Goal: Information Seeking & Learning: Compare options

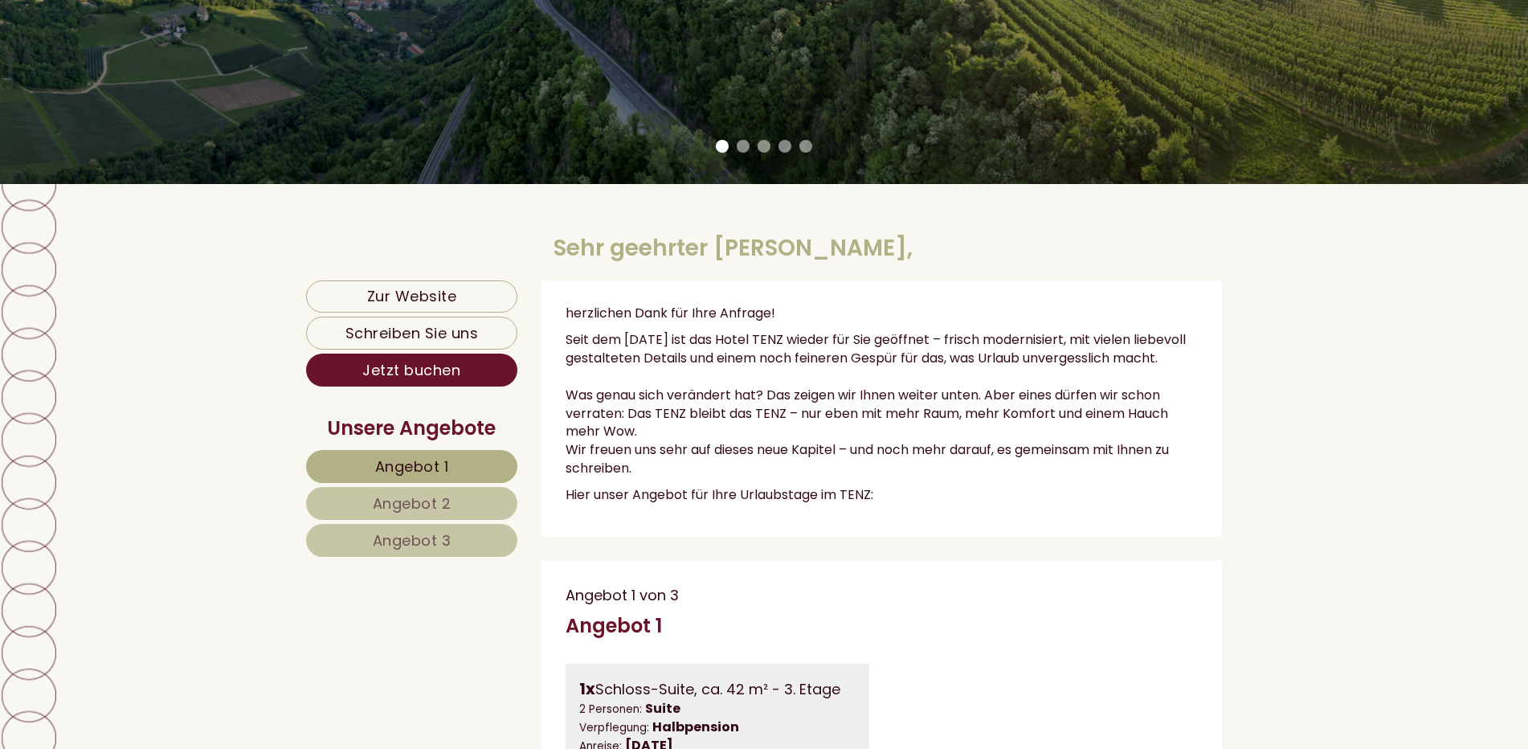
scroll to position [563, 0]
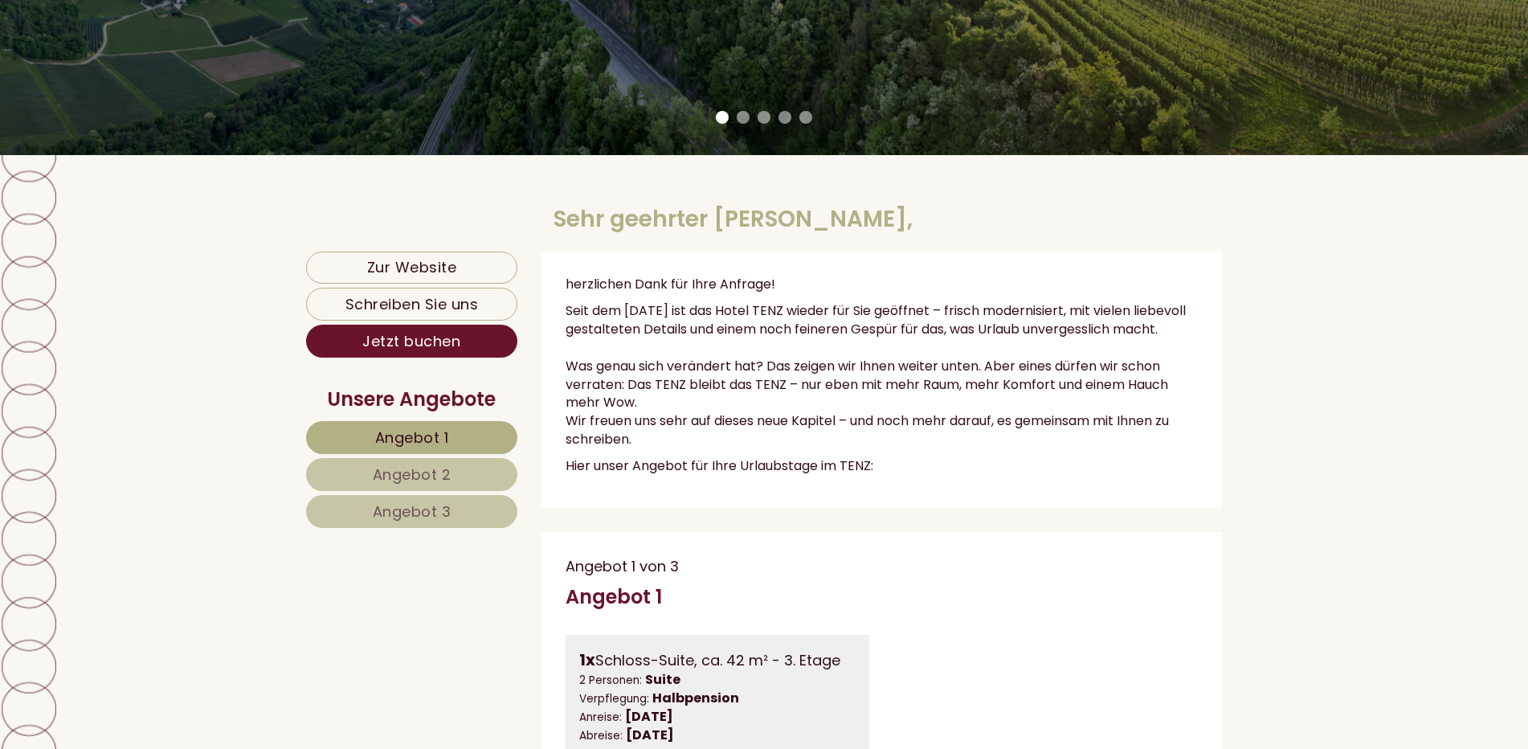
click at [426, 438] on span "Angebot 1" at bounding box center [412, 438] width 74 height 20
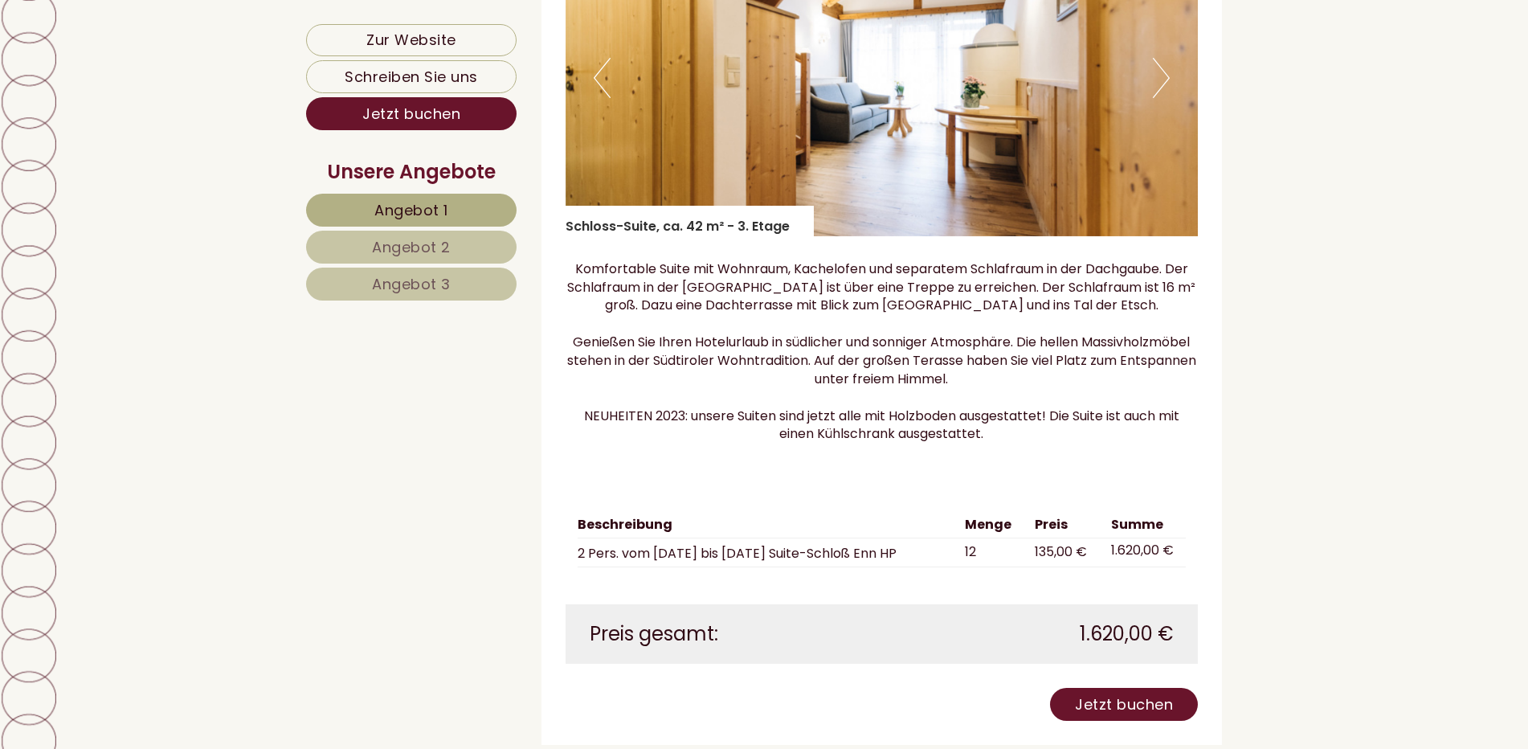
scroll to position [1515, 0]
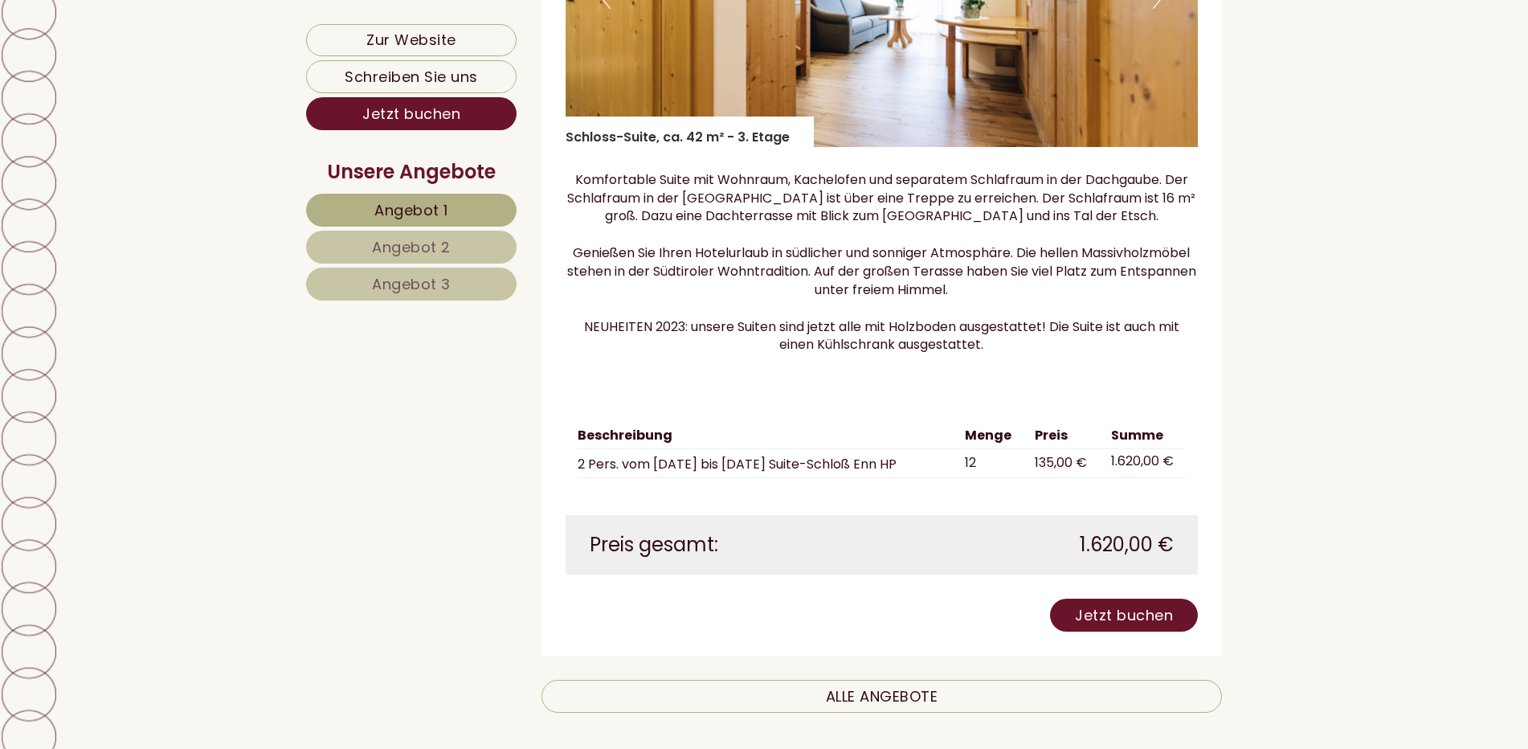
click at [453, 249] on link "Angebot 2" at bounding box center [411, 247] width 211 height 33
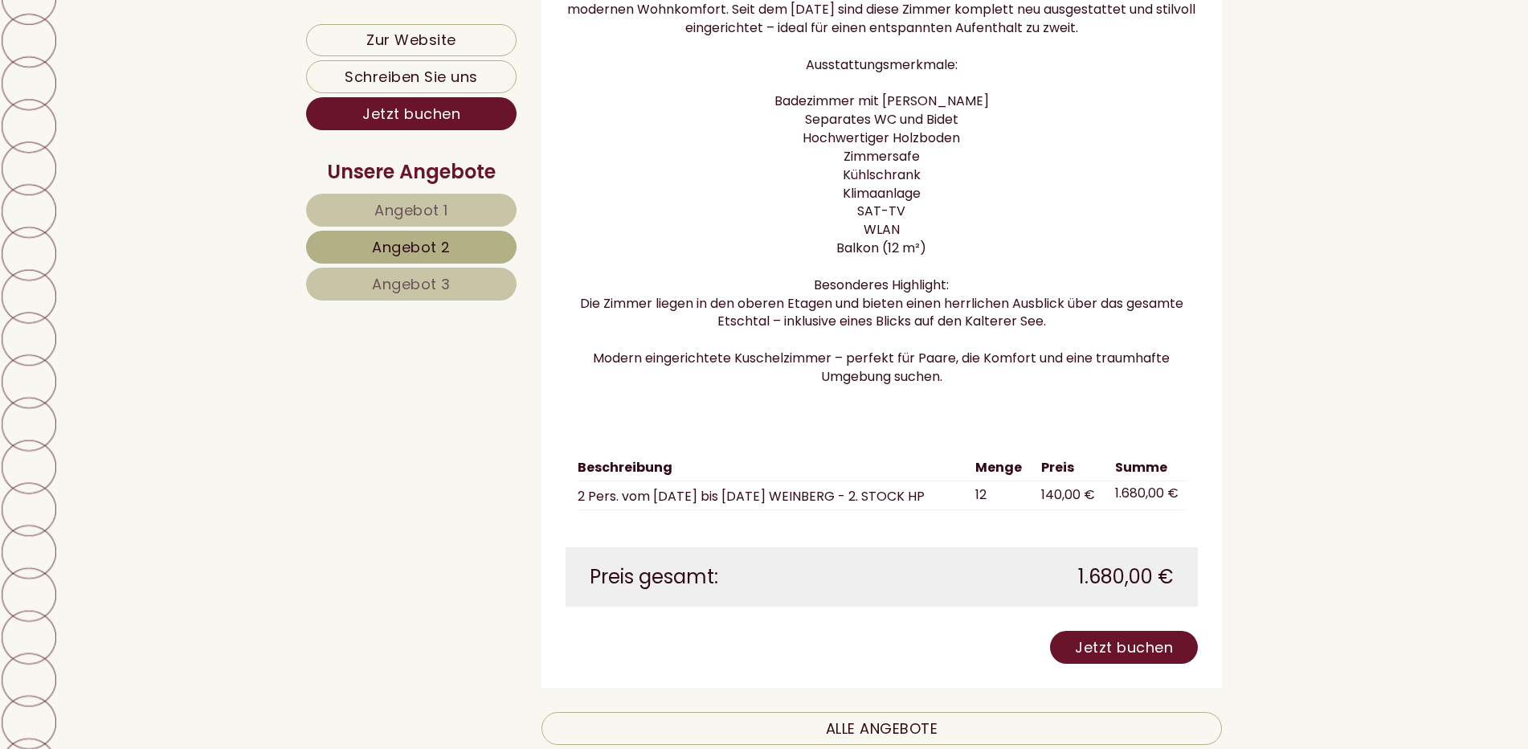
scroll to position [1756, 0]
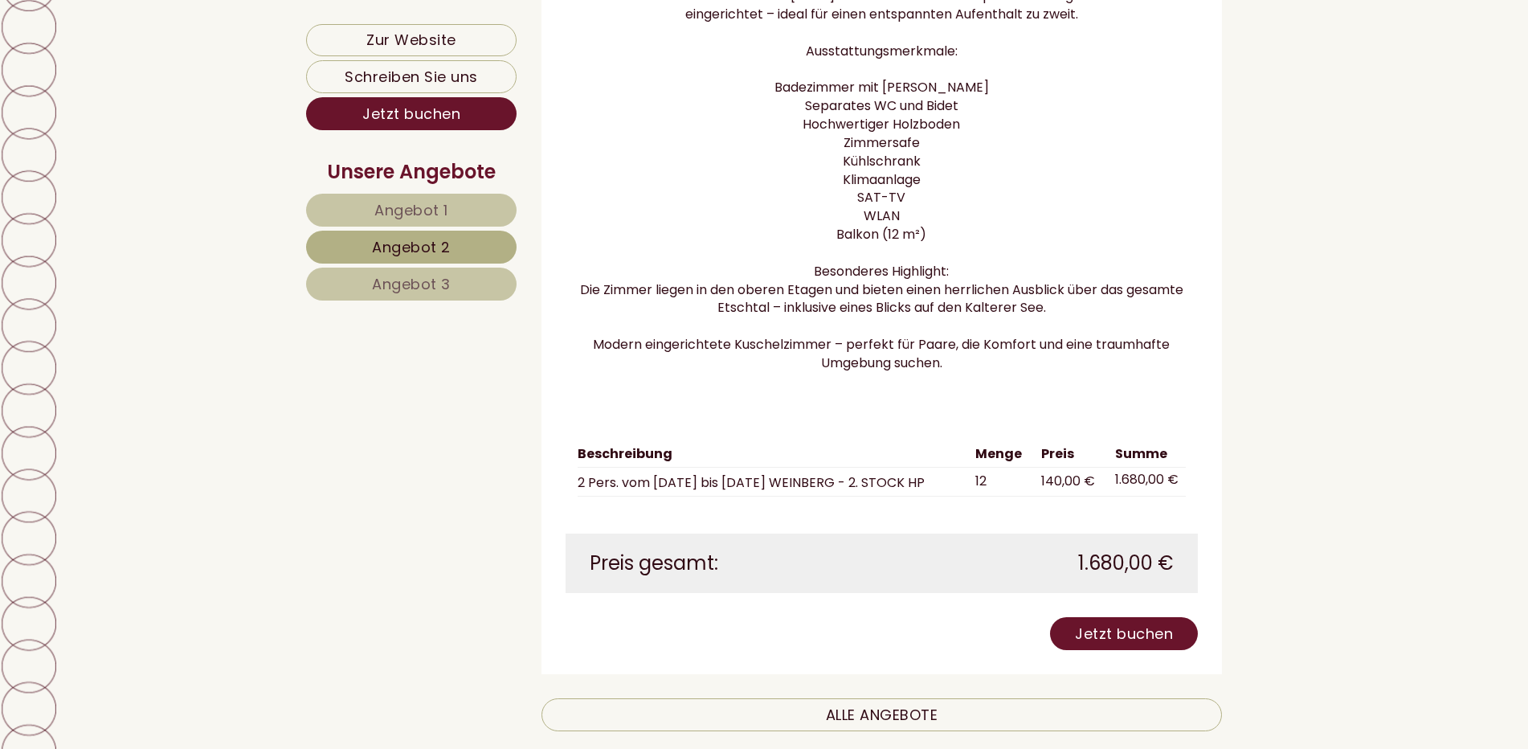
click at [440, 292] on span "Angebot 3" at bounding box center [411, 284] width 79 height 20
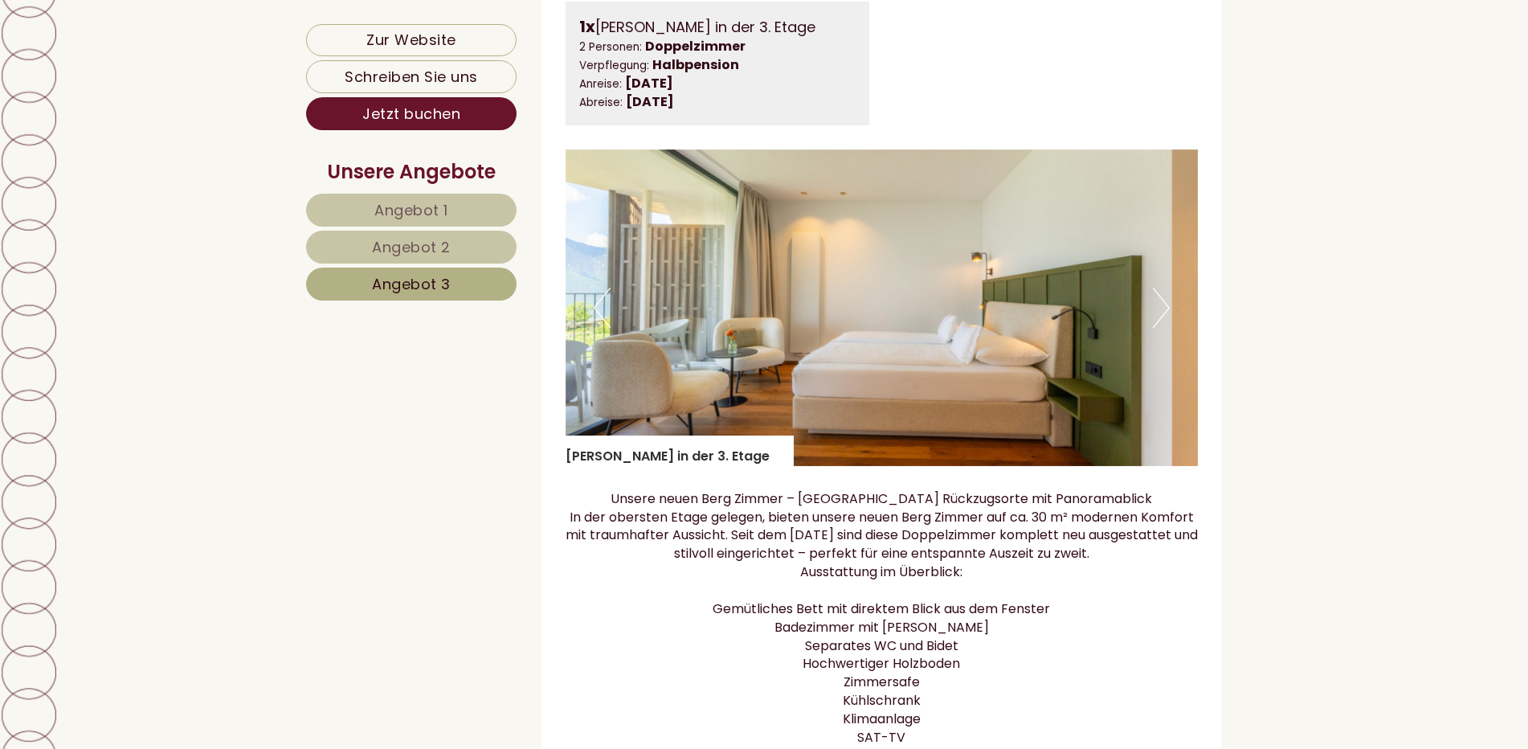
scroll to position [1354, 0]
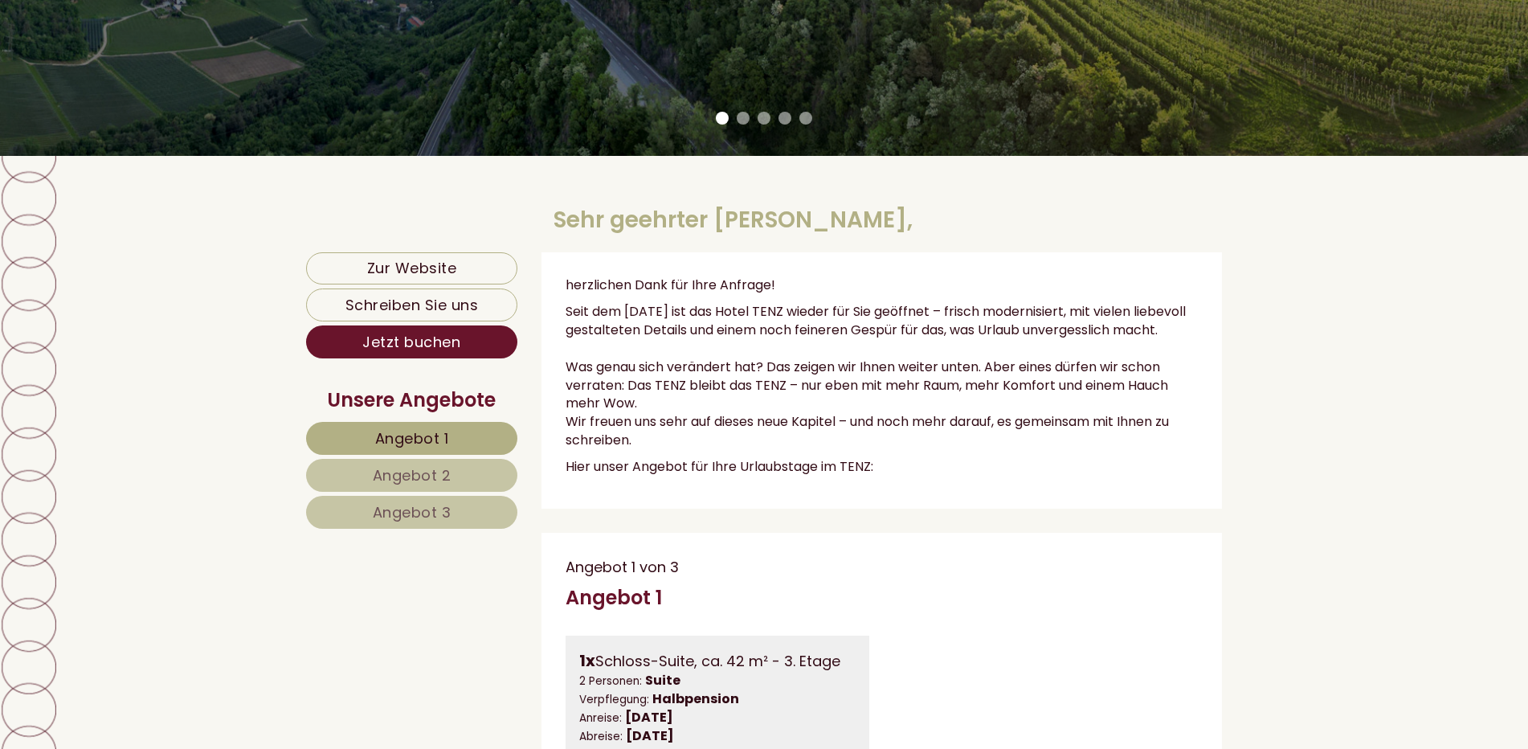
scroll to position [563, 0]
click at [493, 434] on link "Angebot 1" at bounding box center [411, 437] width 211 height 33
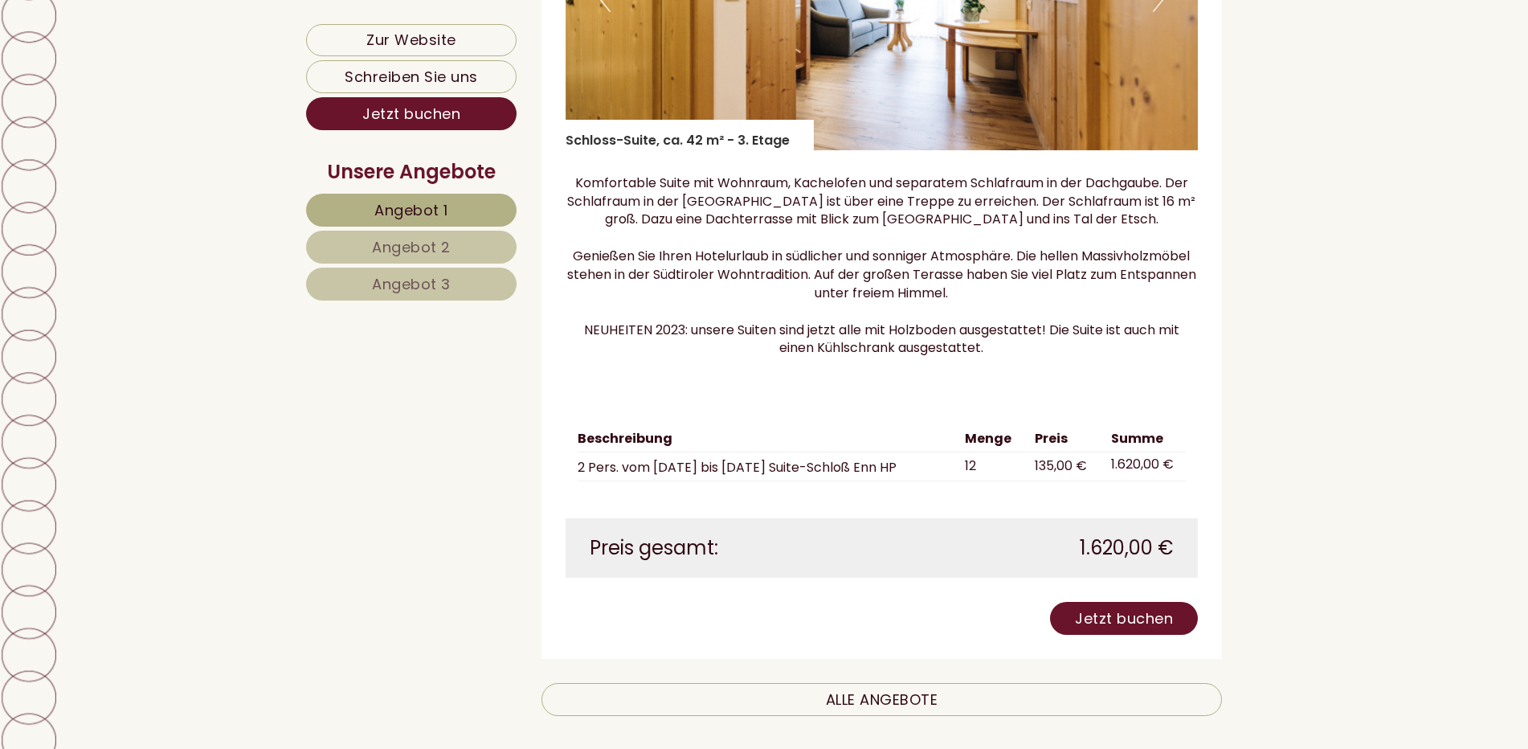
scroll to position [1595, 0]
